Goal: Find specific page/section: Find specific page/section

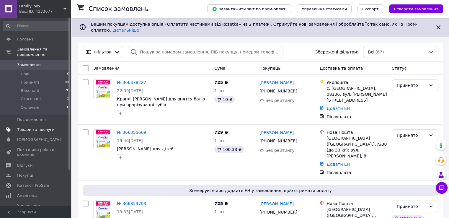
click at [38, 127] on link "Товари та послуги" at bounding box center [36, 130] width 73 height 10
